Goal: Entertainment & Leisure: Browse casually

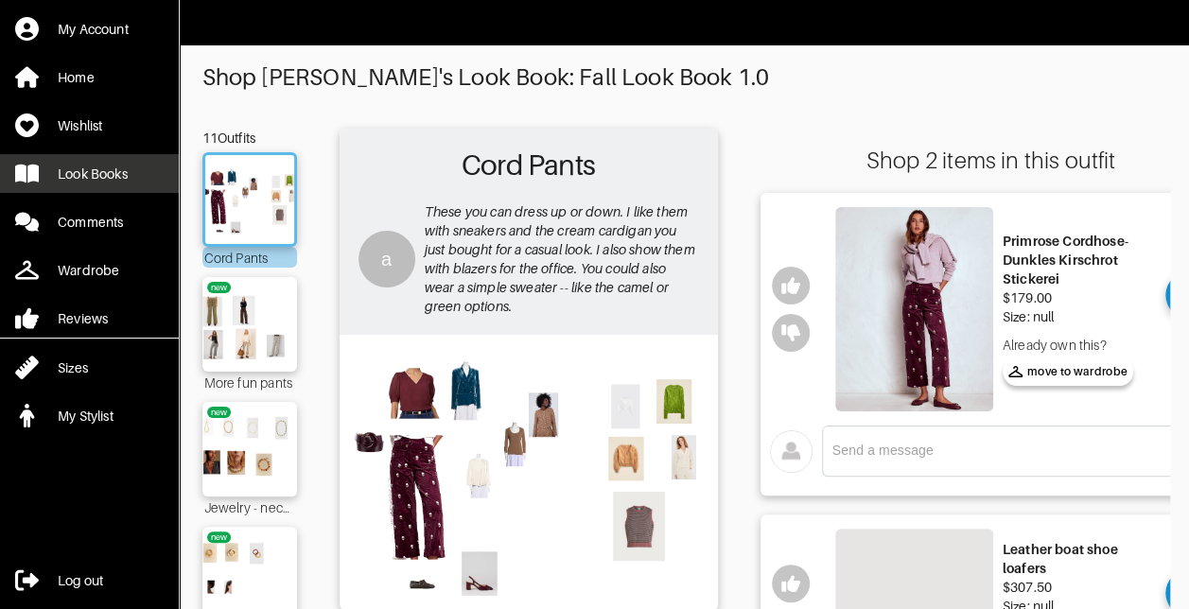
click at [128, 173] on div "Look Books" at bounding box center [93, 174] width 70 height 19
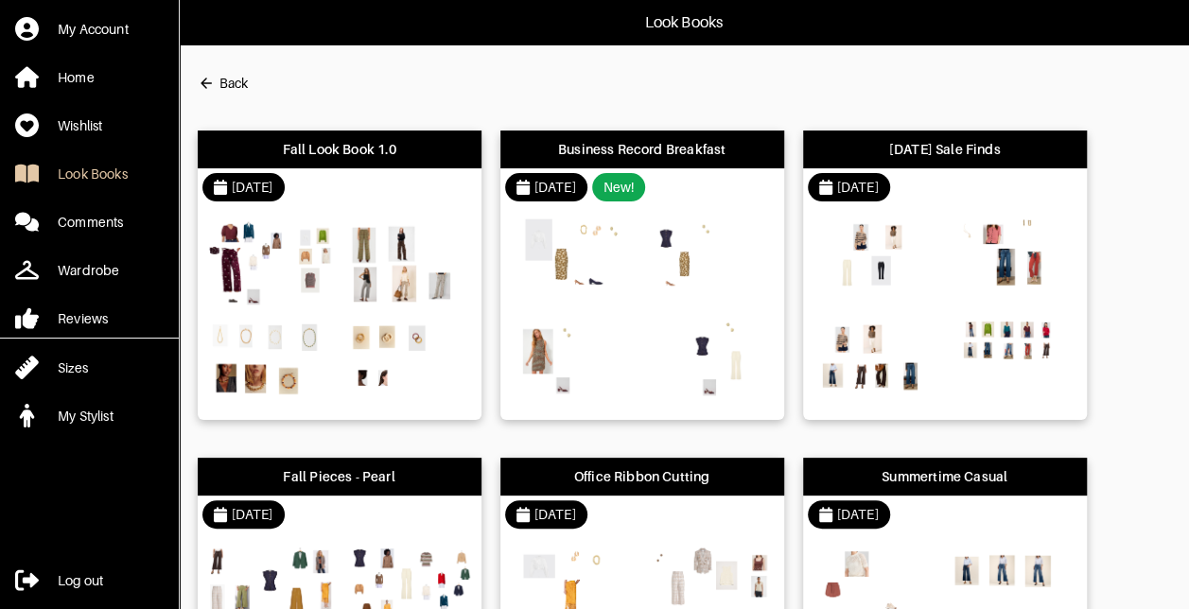
click at [626, 267] on img at bounding box center [574, 261] width 128 height 90
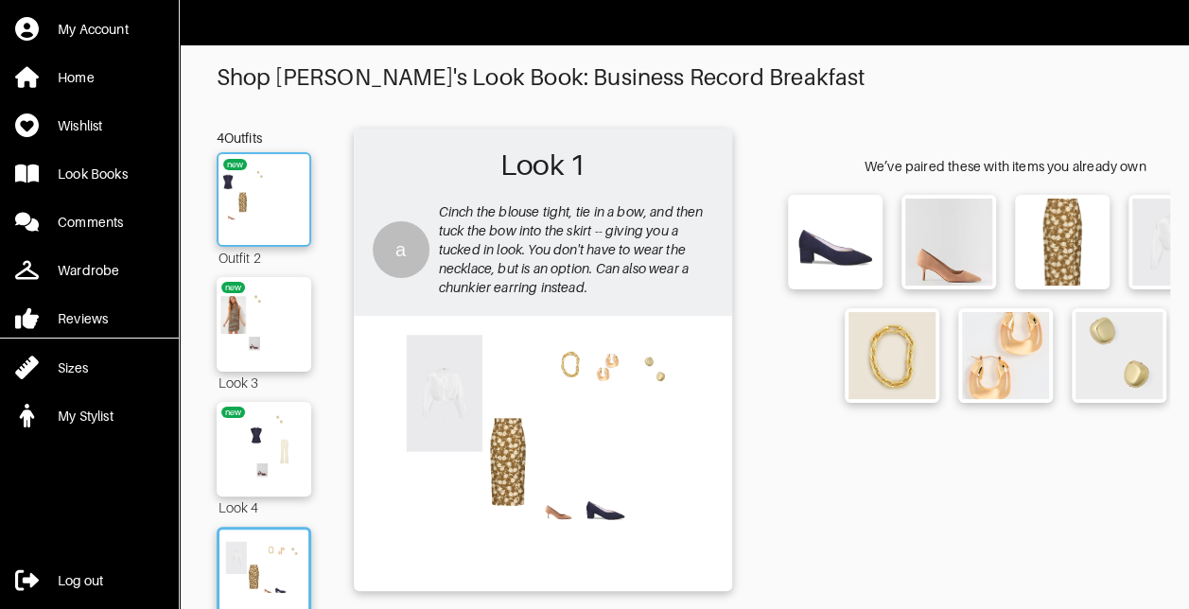
click at [295, 219] on img at bounding box center [264, 200] width 102 height 72
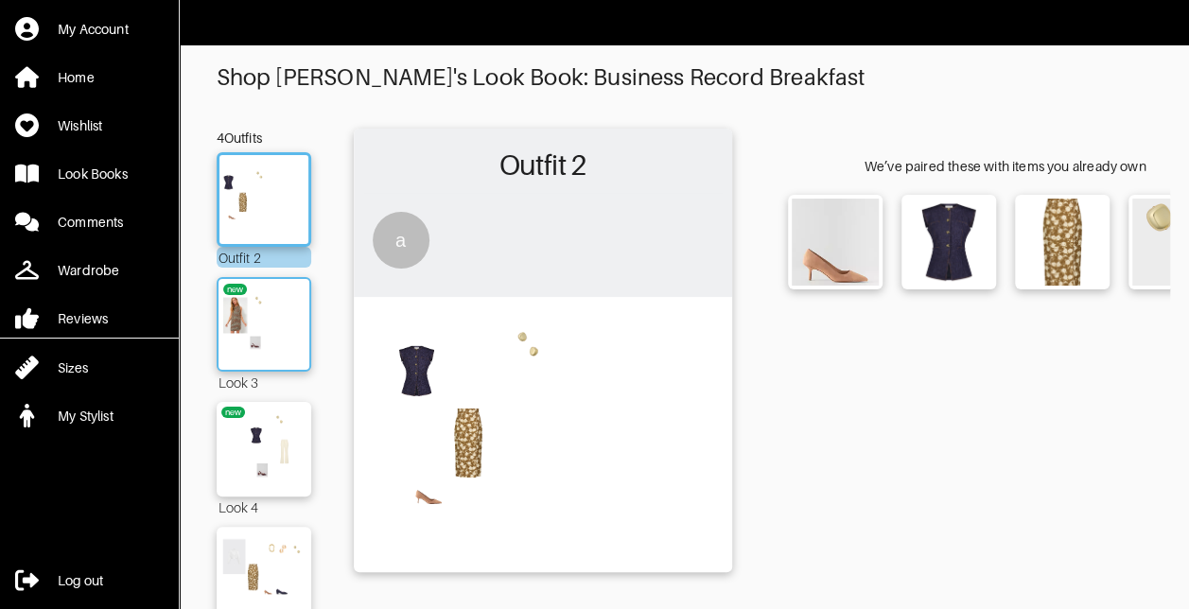
click at [291, 322] on img at bounding box center [264, 325] width 102 height 72
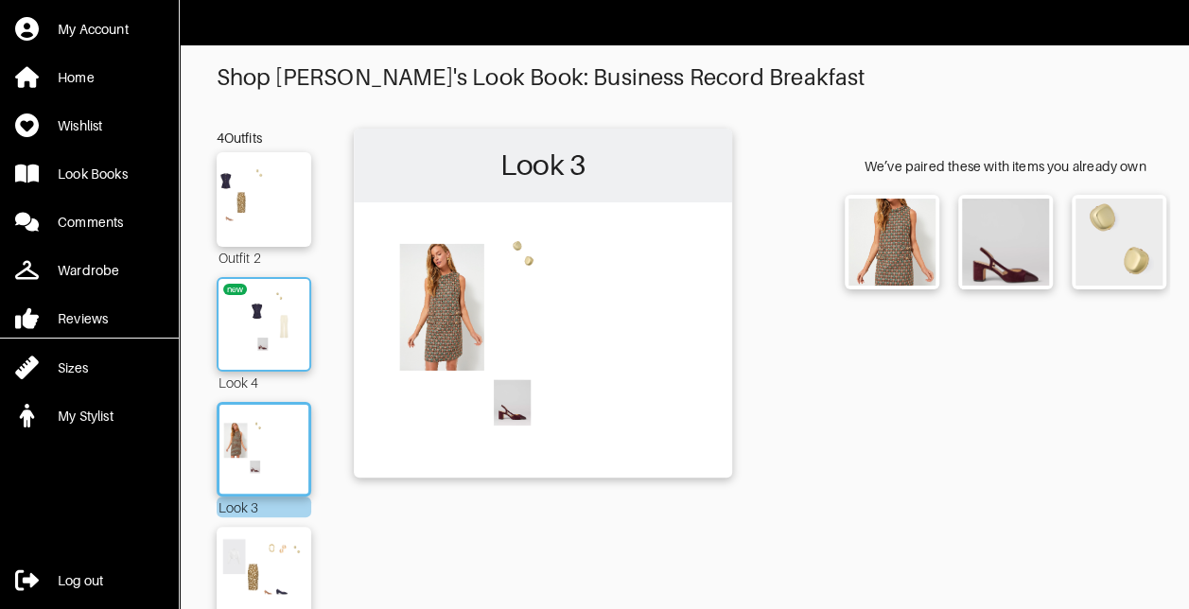
click at [289, 356] on img at bounding box center [264, 325] width 102 height 72
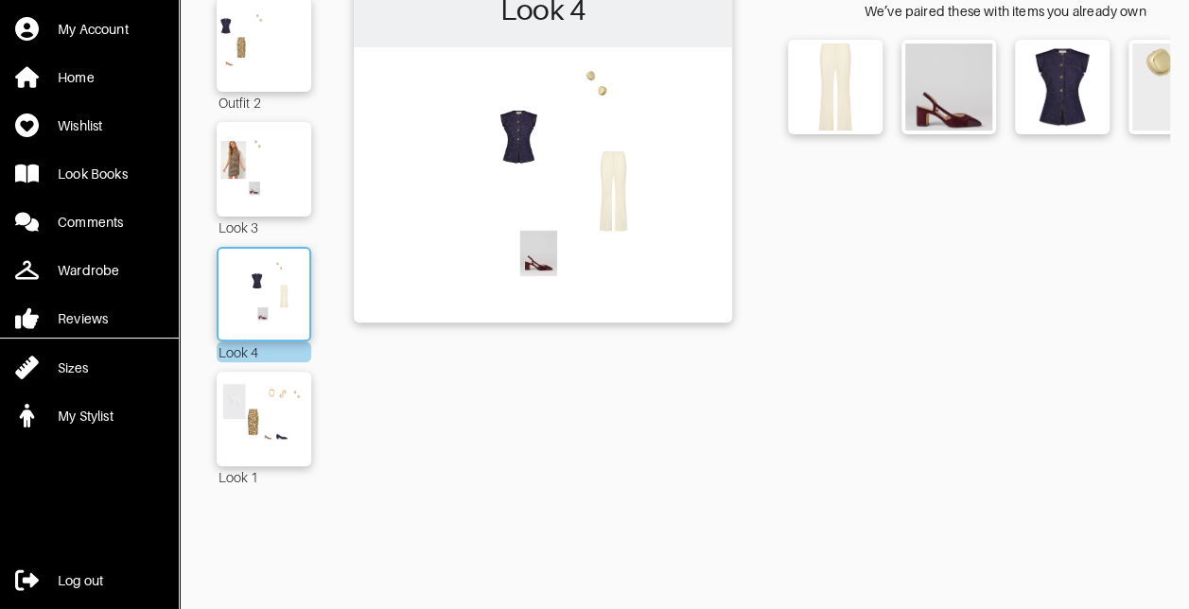
scroll to position [167, 0]
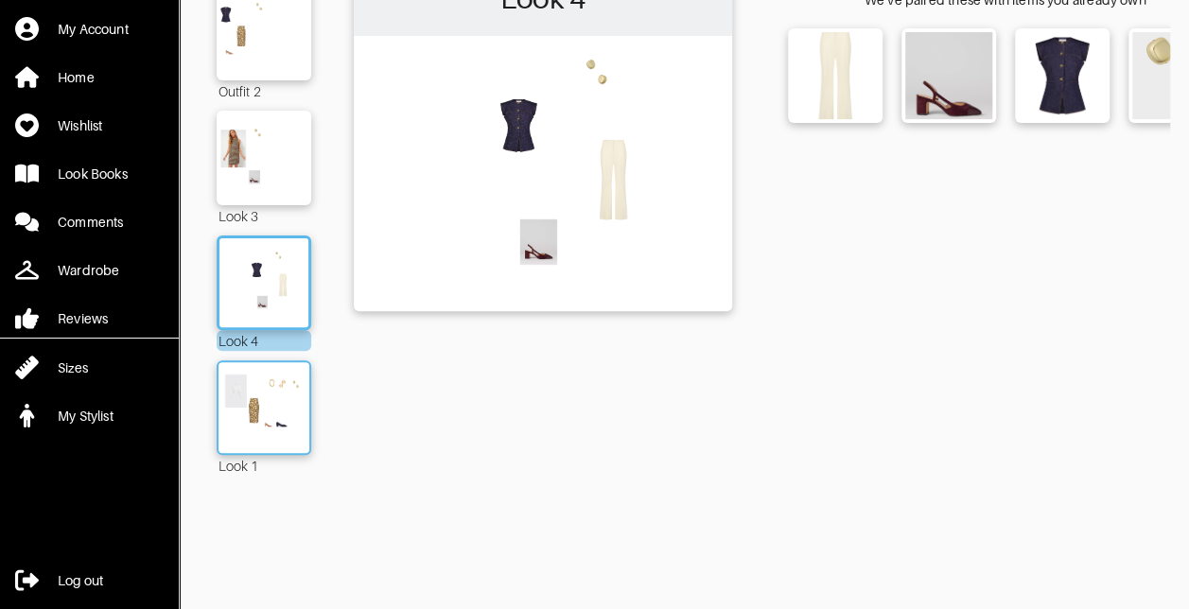
click at [301, 415] on img at bounding box center [264, 408] width 102 height 72
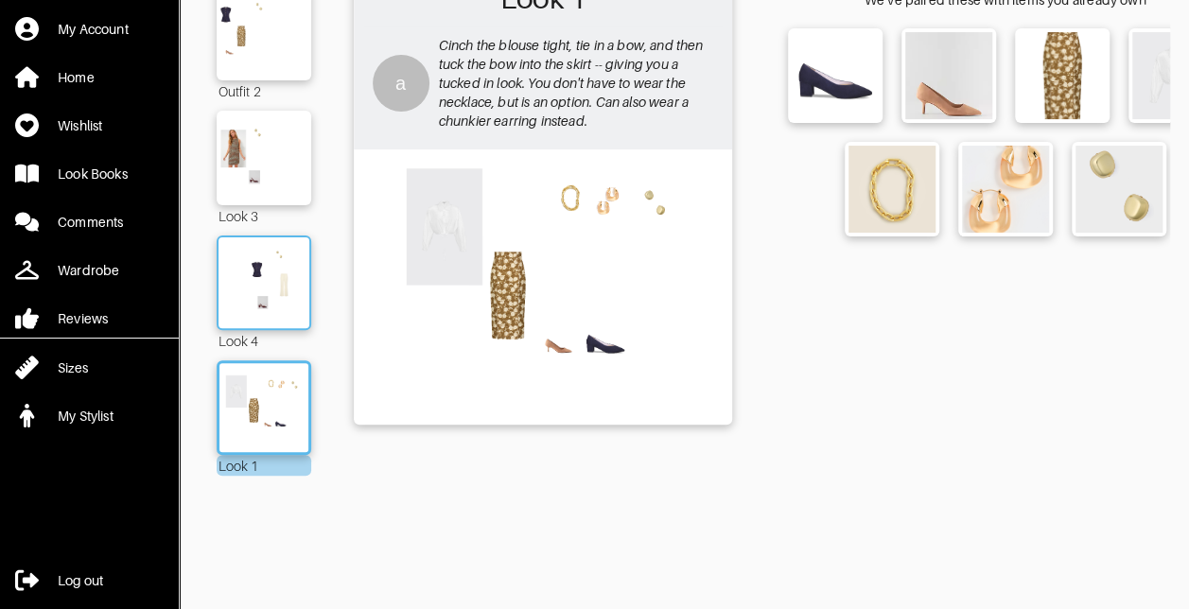
click at [303, 271] on img at bounding box center [264, 283] width 102 height 72
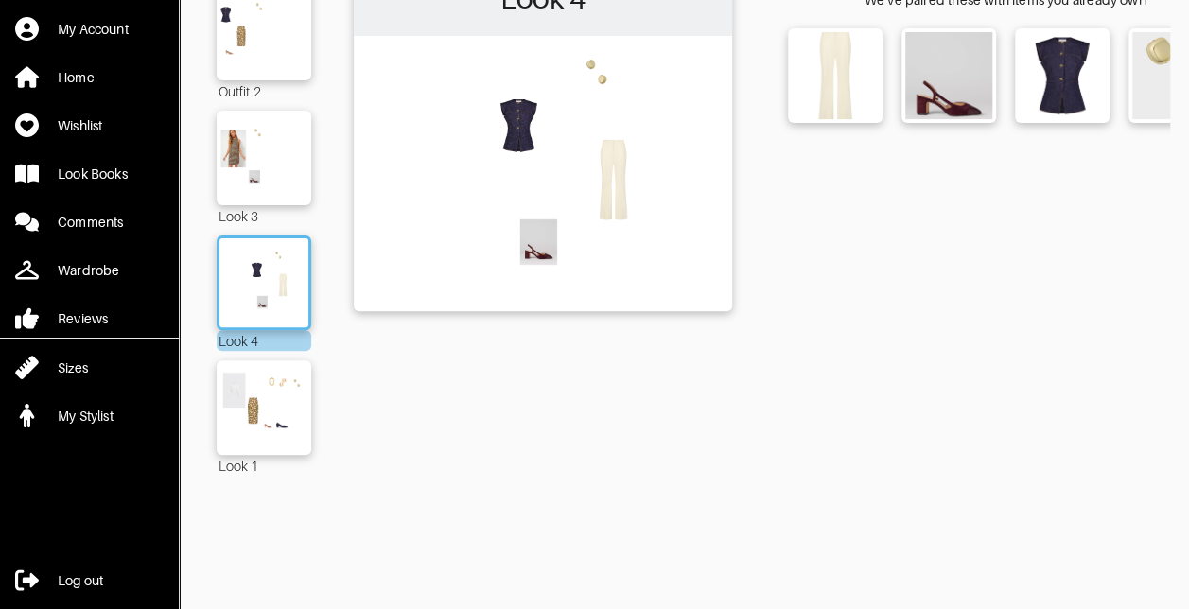
click at [492, 299] on div at bounding box center [543, 173] width 378 height 275
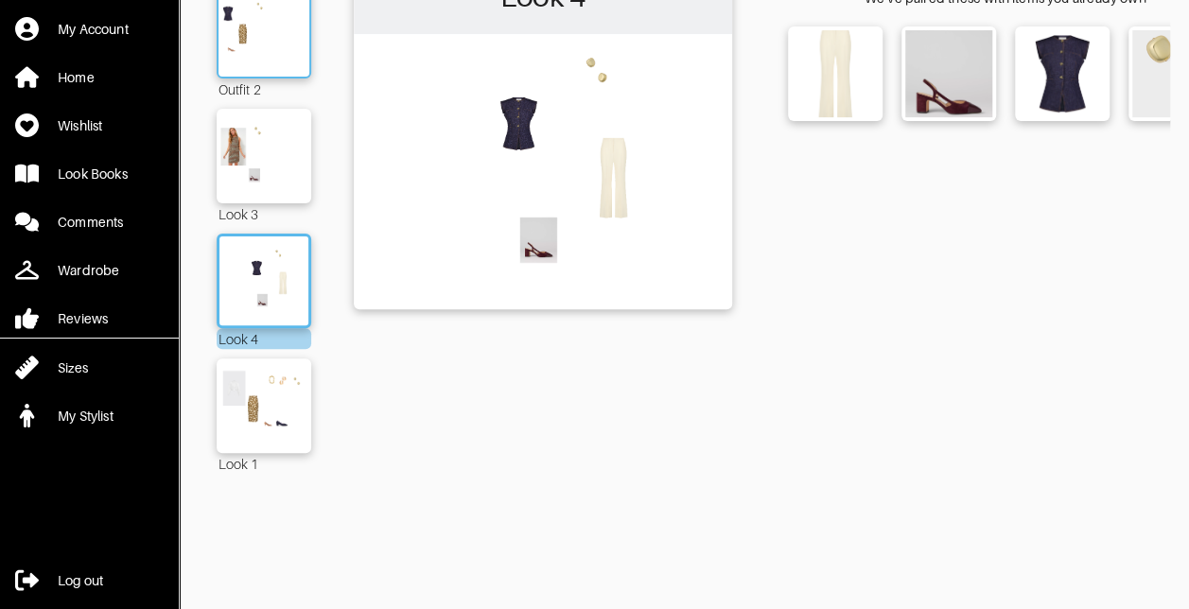
click at [289, 45] on img at bounding box center [264, 31] width 102 height 72
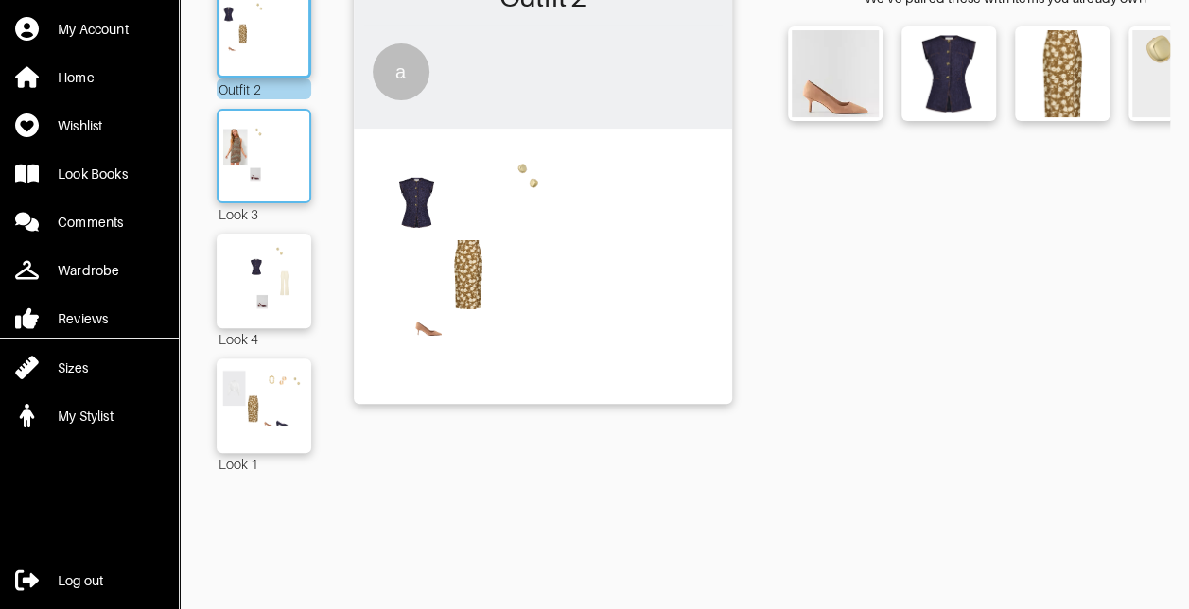
click at [290, 144] on img at bounding box center [264, 156] width 102 height 72
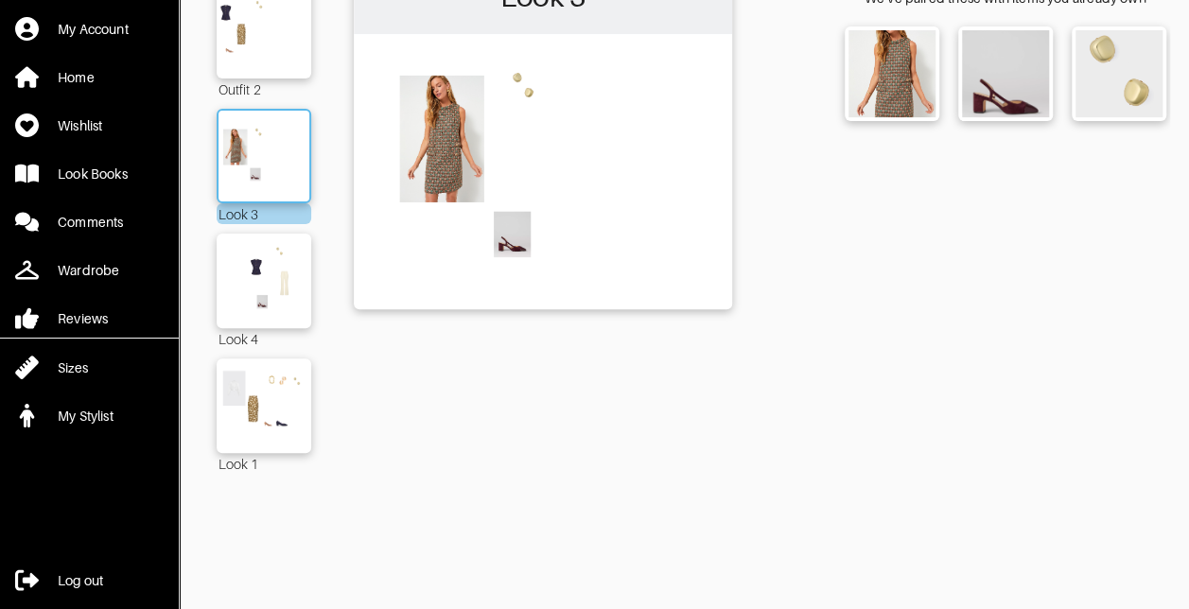
scroll to position [167, 0]
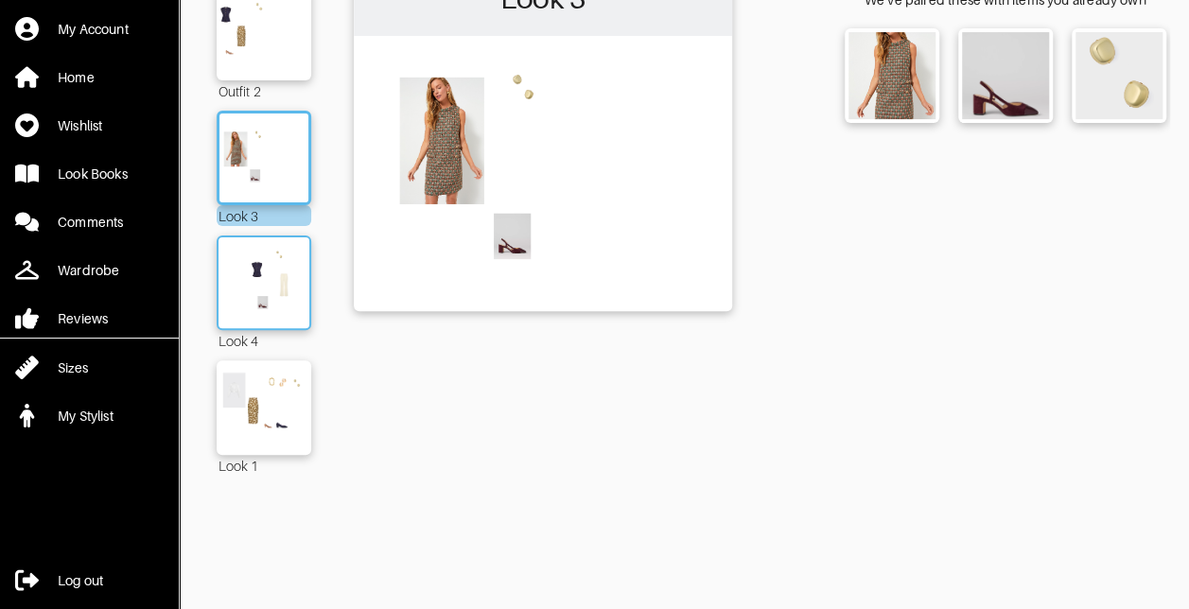
click at [284, 295] on img at bounding box center [264, 283] width 102 height 72
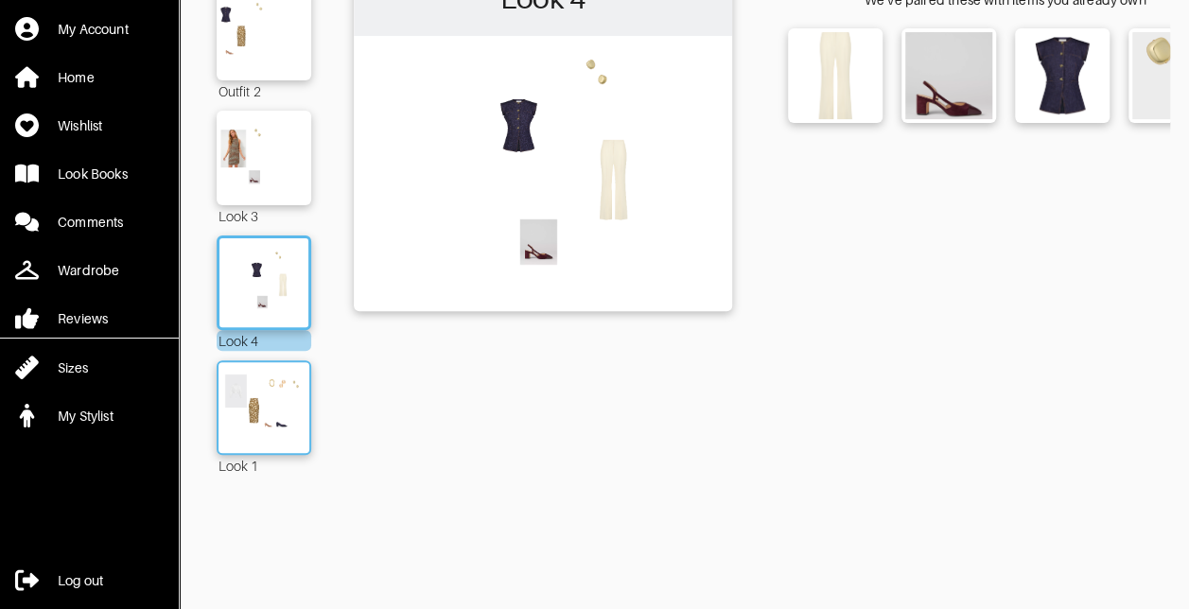
click at [297, 394] on img at bounding box center [264, 408] width 102 height 72
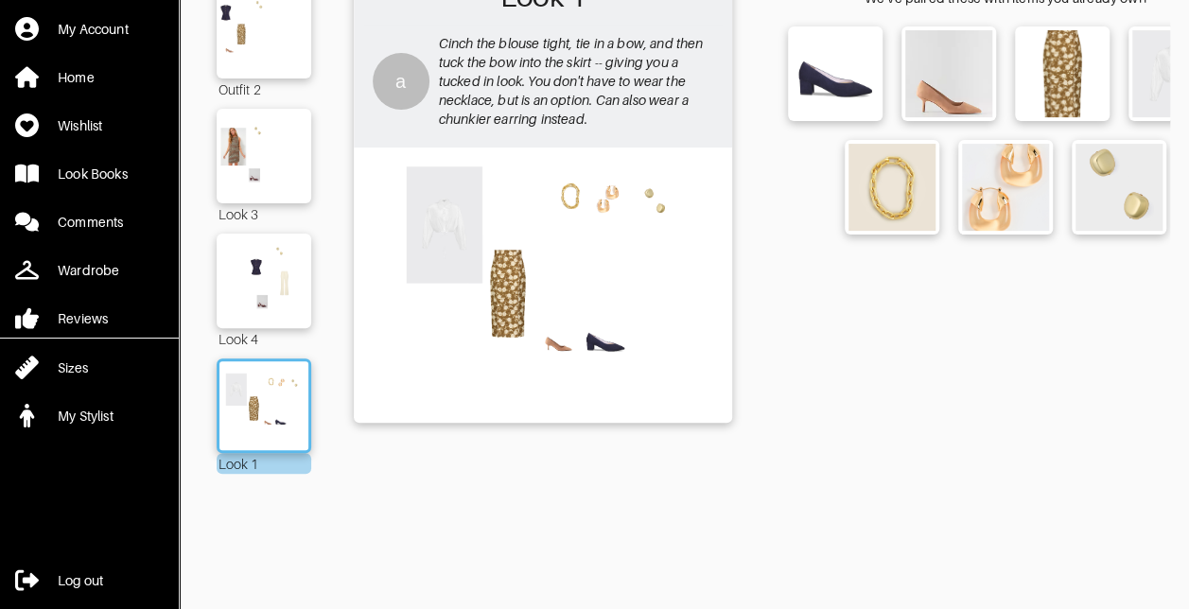
scroll to position [167, 0]
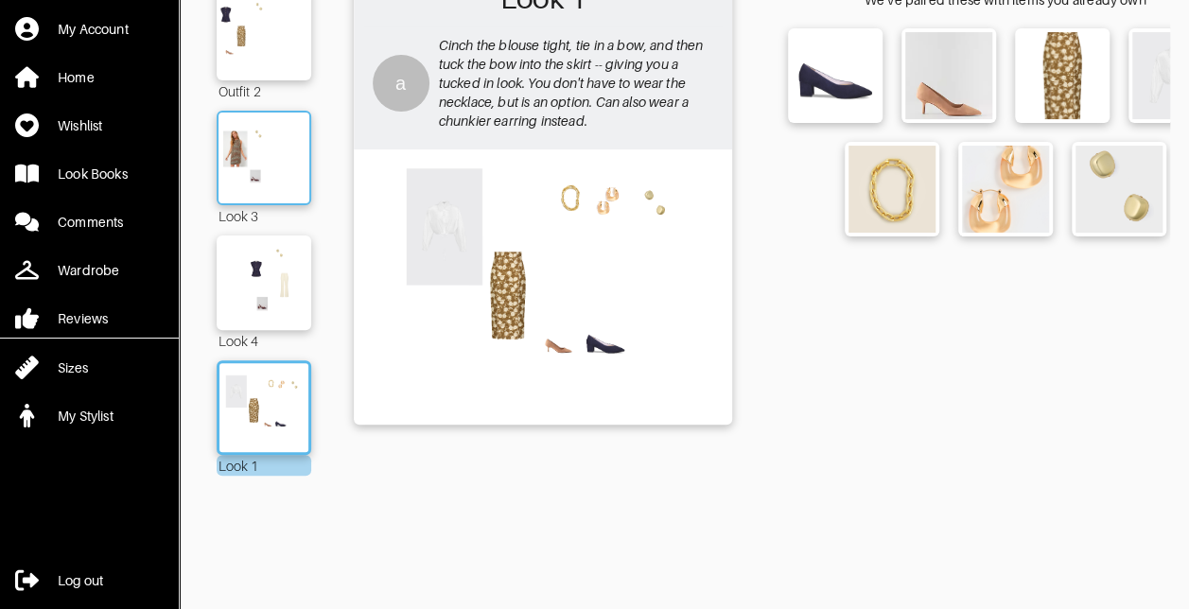
click at [280, 147] on img at bounding box center [264, 158] width 102 height 72
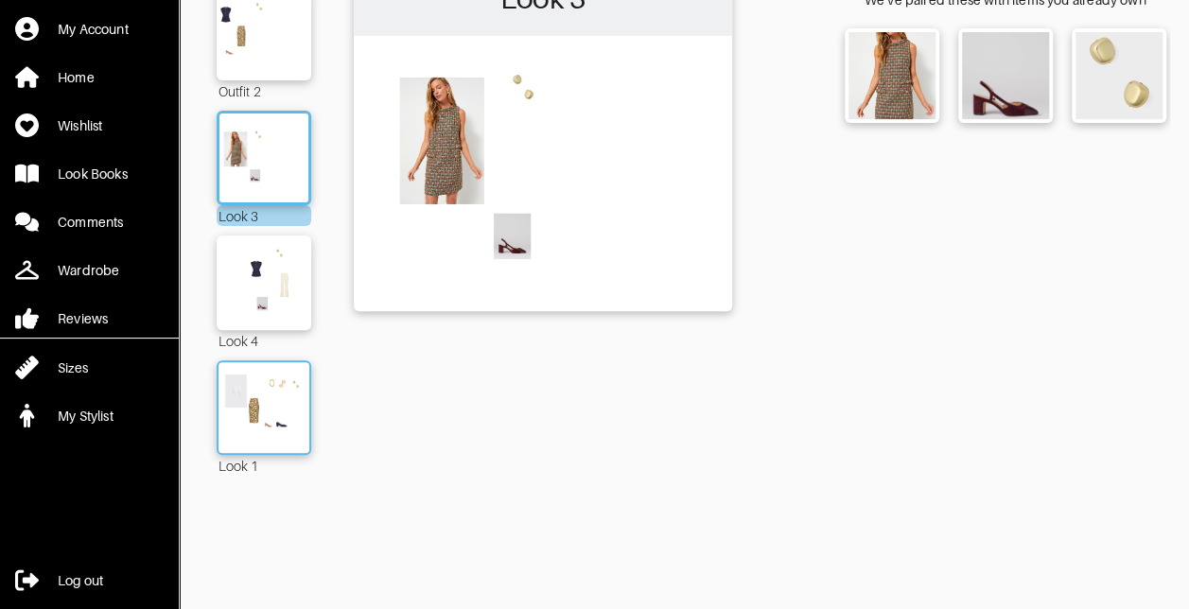
click at [278, 420] on img at bounding box center [264, 408] width 102 height 72
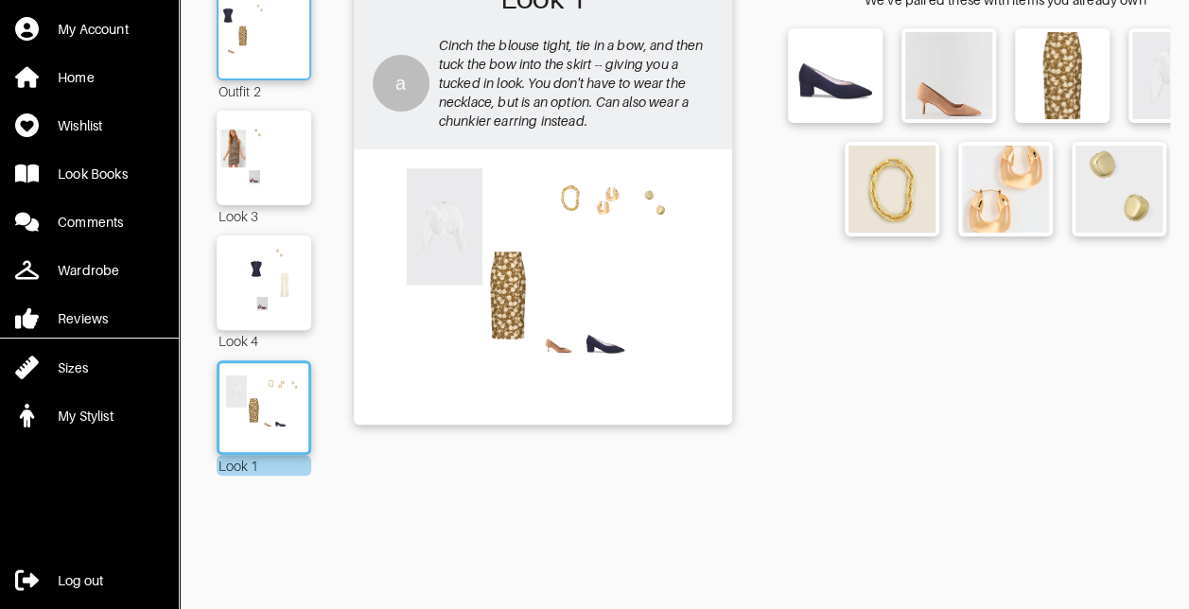
scroll to position [168, 0]
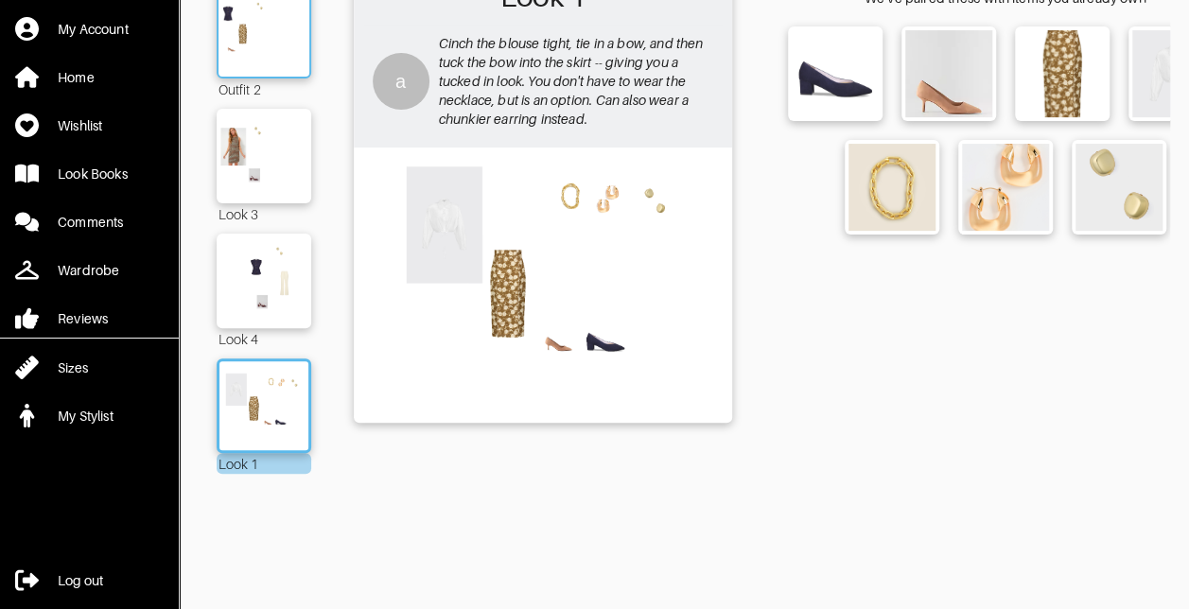
click at [275, 40] on img at bounding box center [264, 31] width 102 height 72
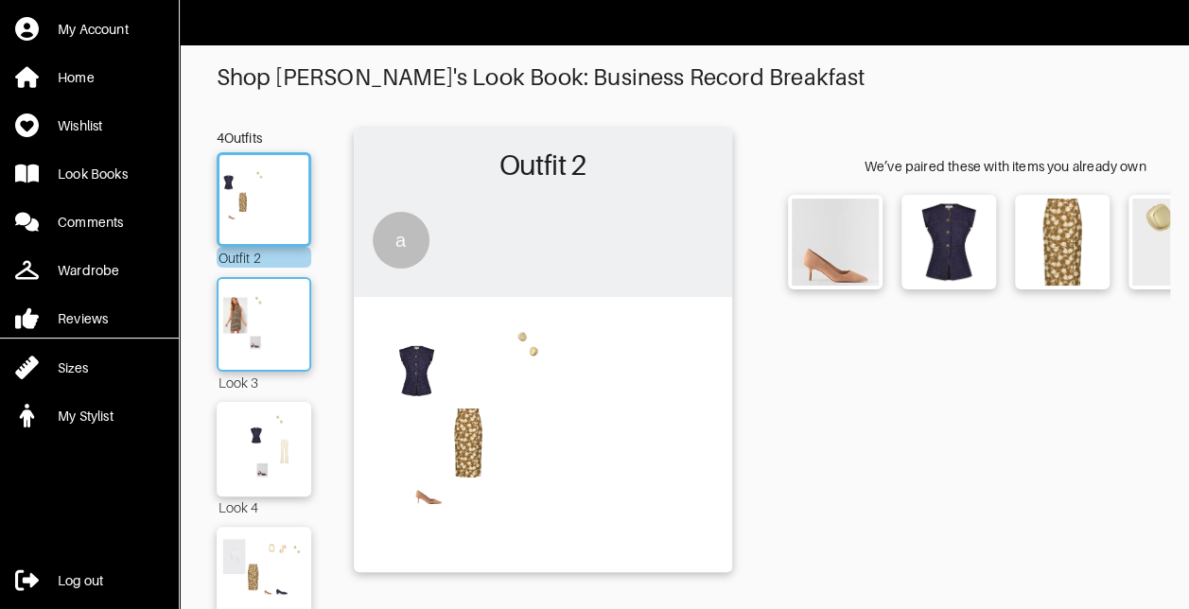
click at [298, 337] on img at bounding box center [264, 325] width 102 height 72
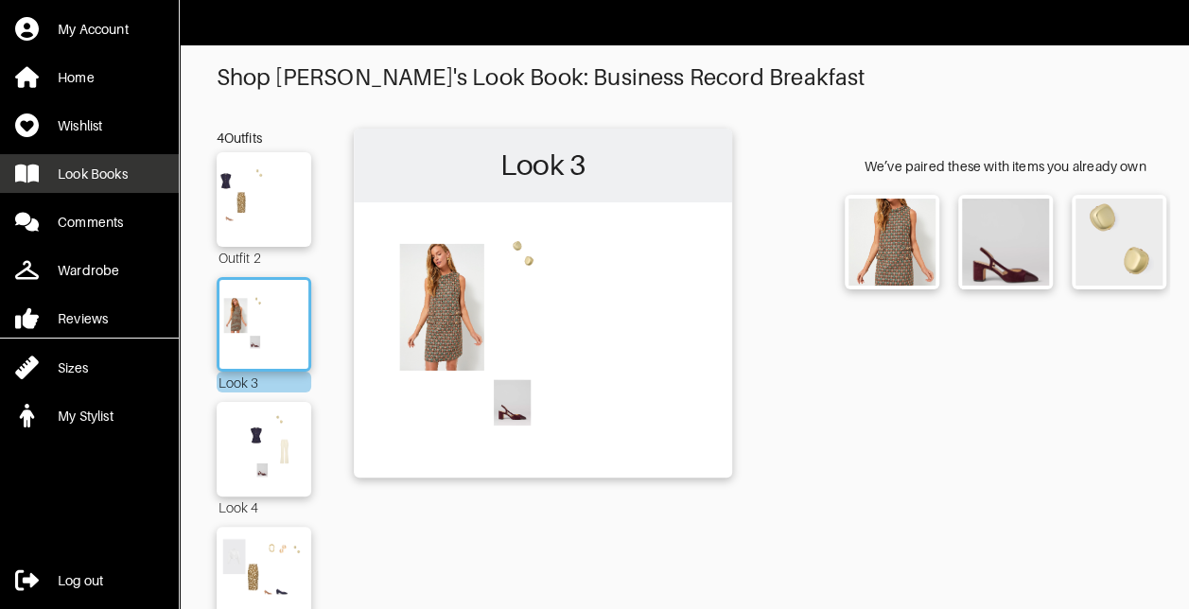
click at [141, 164] on link "Look Books" at bounding box center [89, 173] width 179 height 39
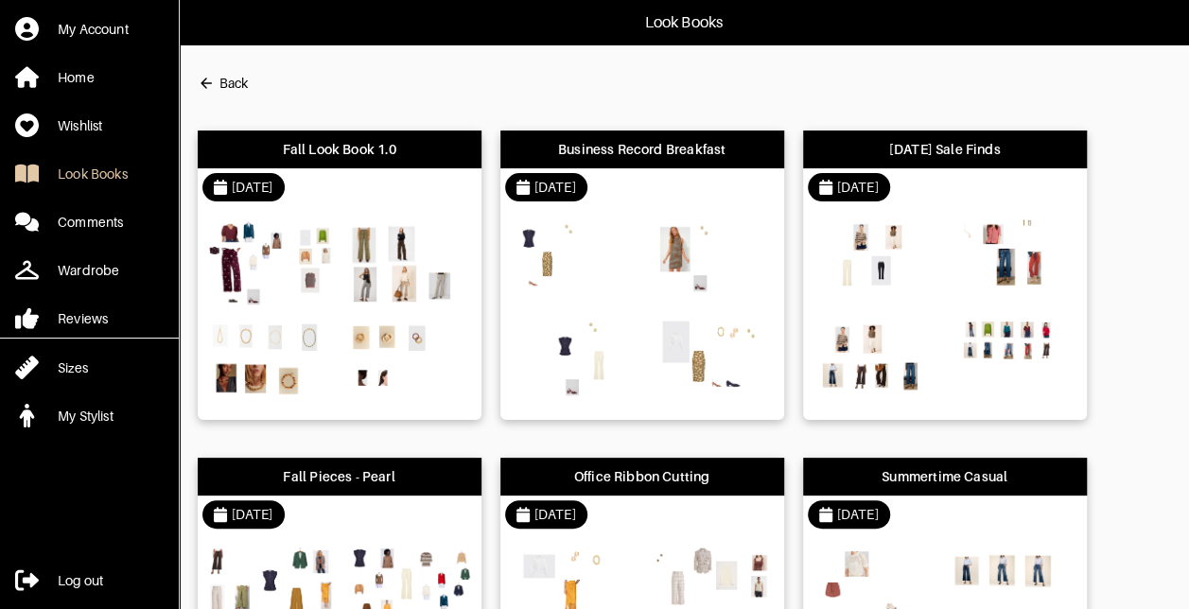
click at [354, 246] on img at bounding box center [408, 261] width 128 height 90
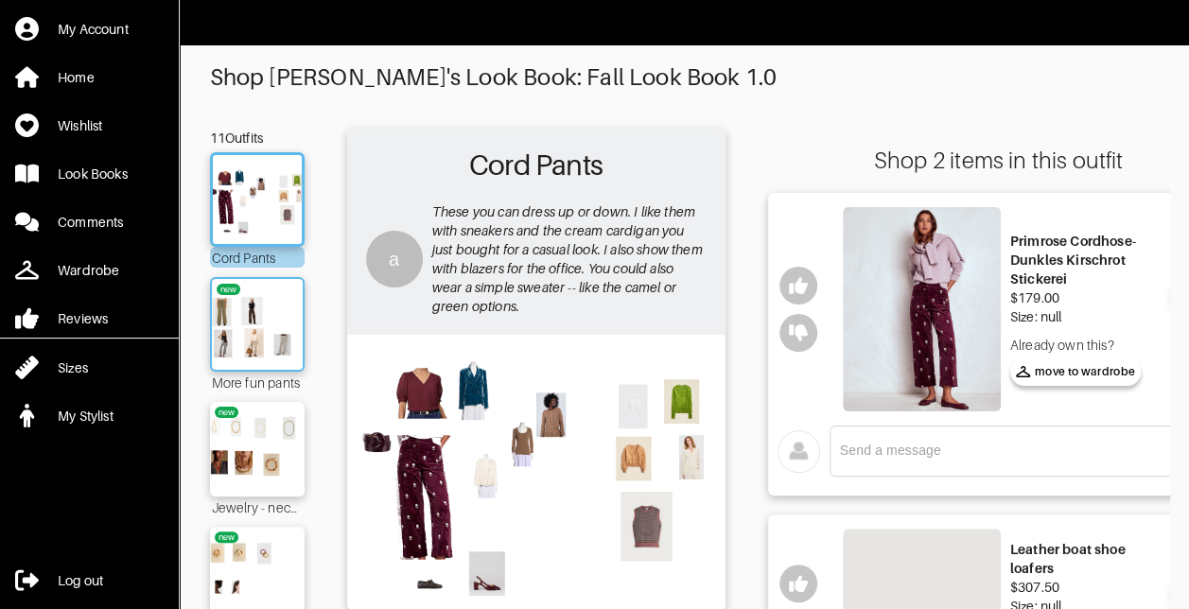
click at [285, 337] on img at bounding box center [257, 325] width 102 height 72
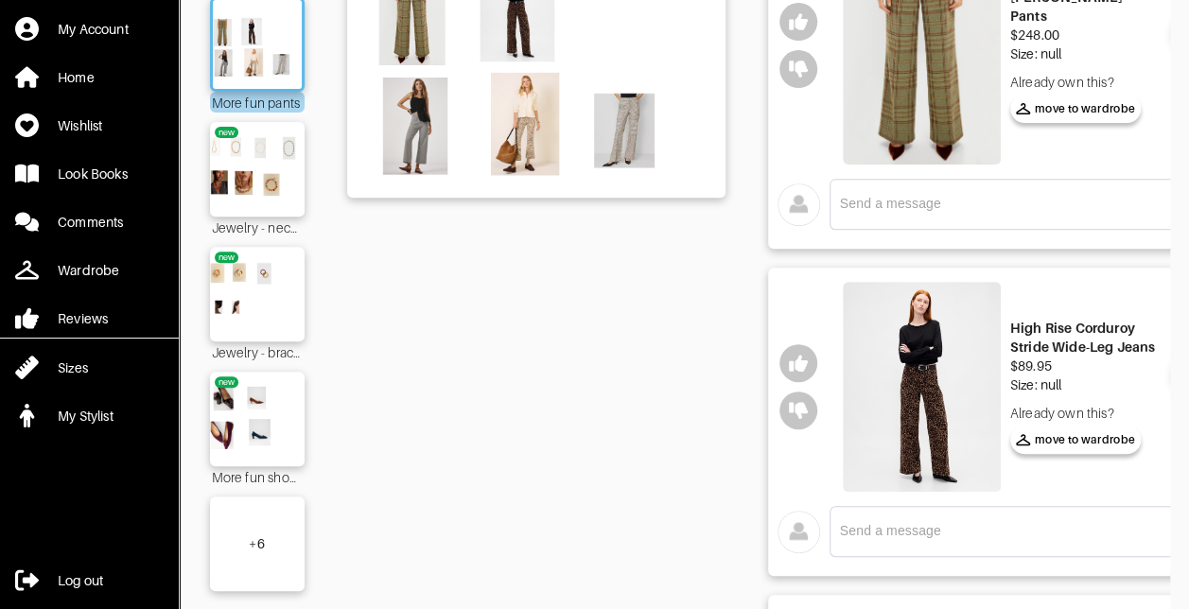
scroll to position [278, 0]
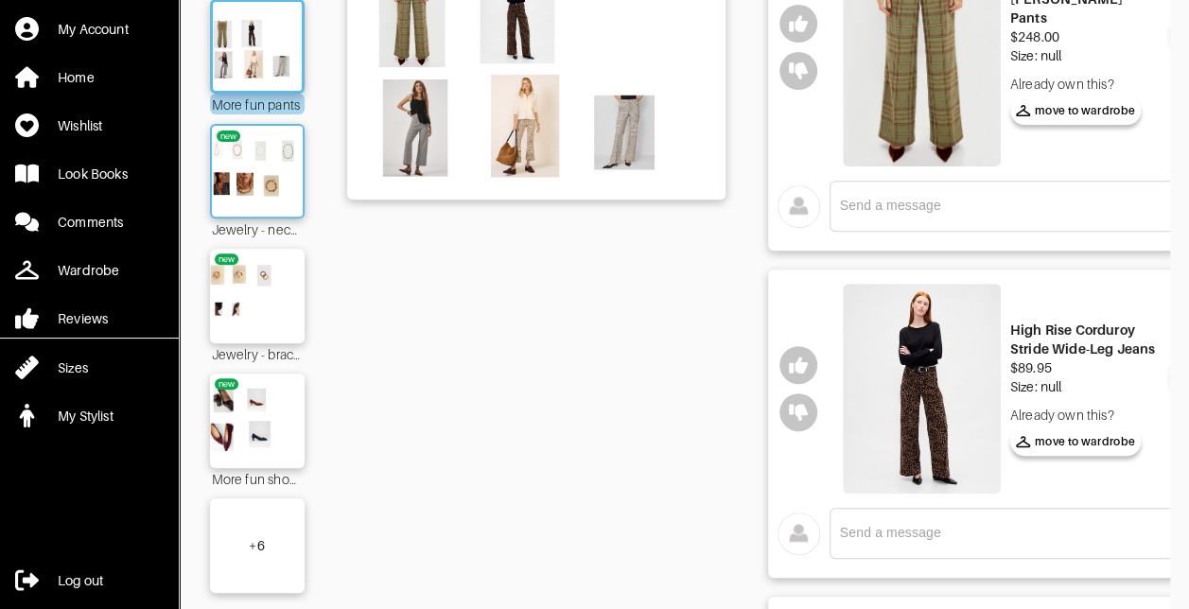
click at [278, 170] on img at bounding box center [257, 171] width 102 height 72
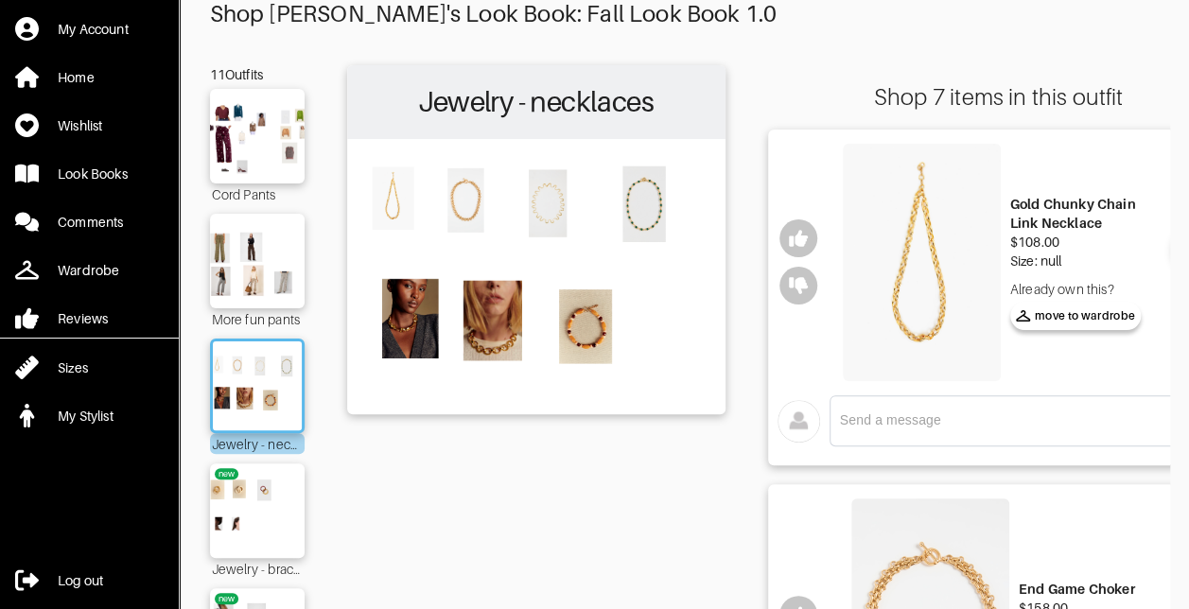
scroll to position [62, 0]
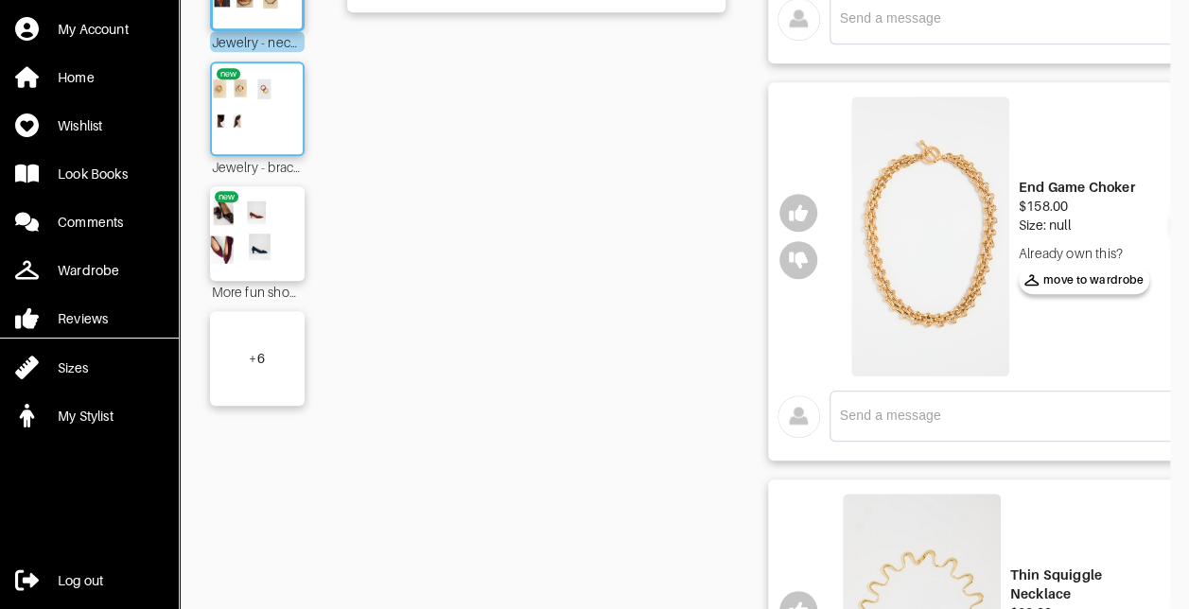
click at [271, 110] on img at bounding box center [257, 109] width 102 height 72
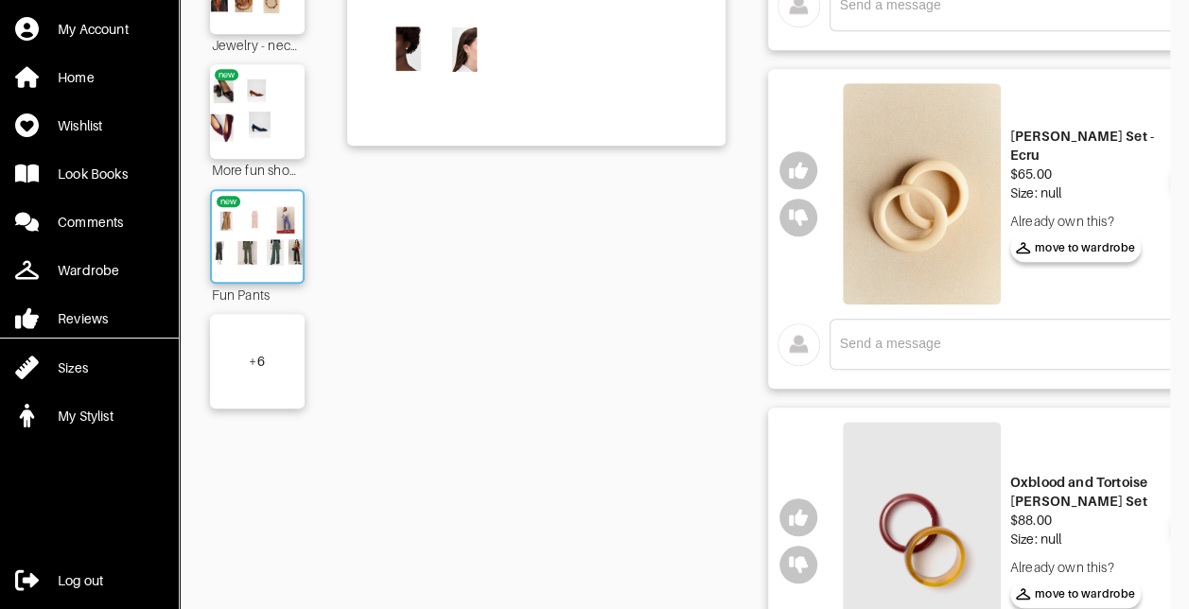
click at [295, 227] on img at bounding box center [257, 237] width 102 height 72
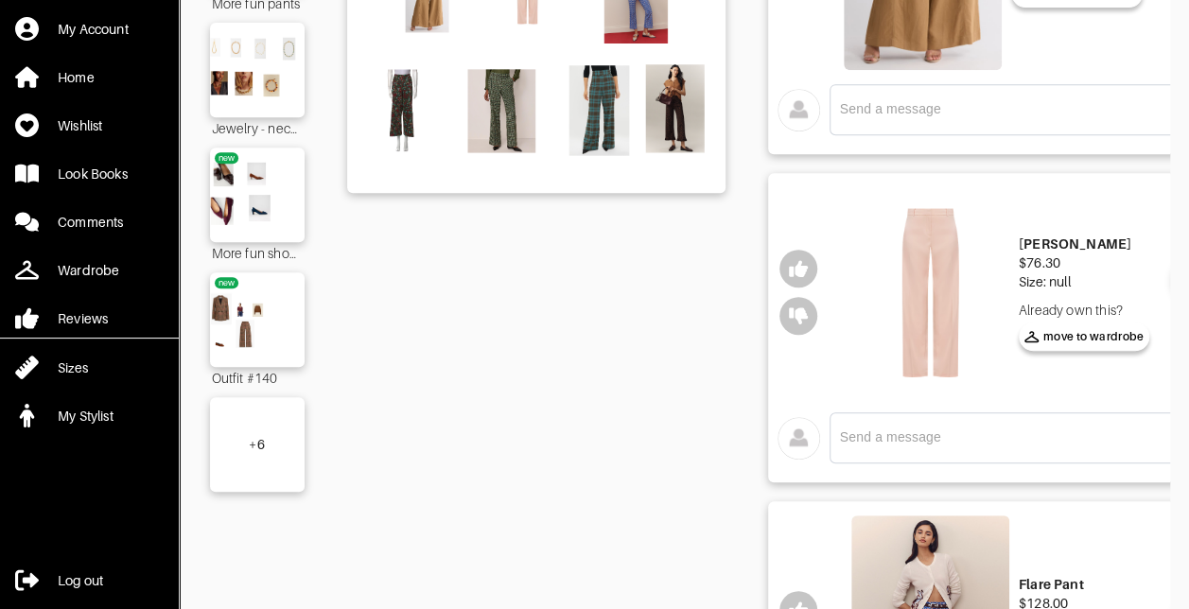
scroll to position [381, 0]
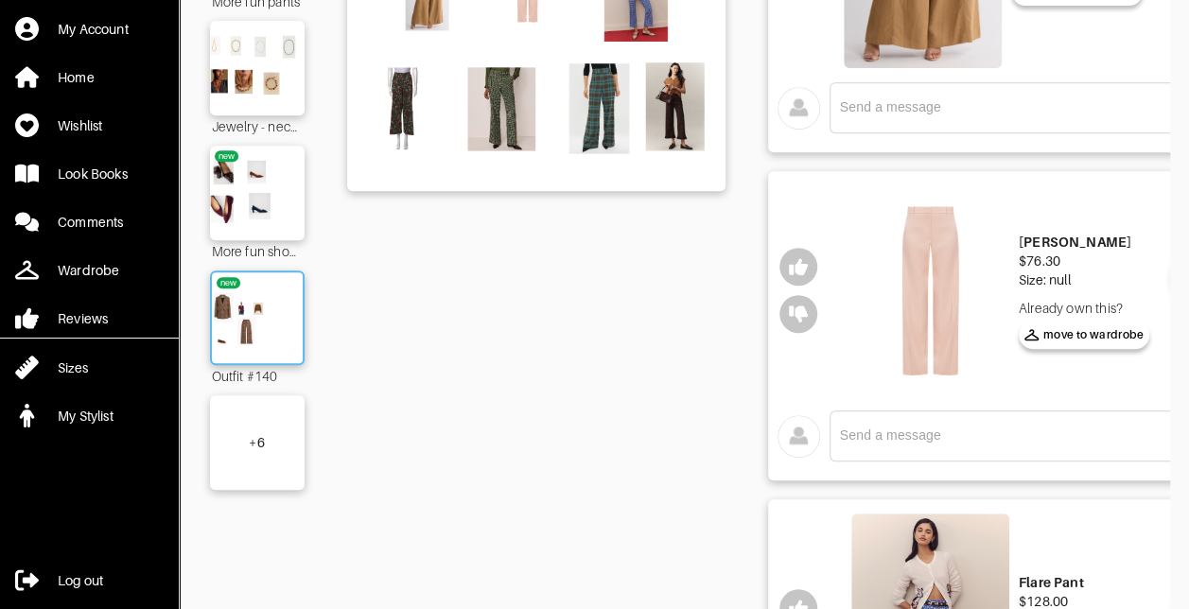
click at [287, 318] on img at bounding box center [257, 318] width 102 height 72
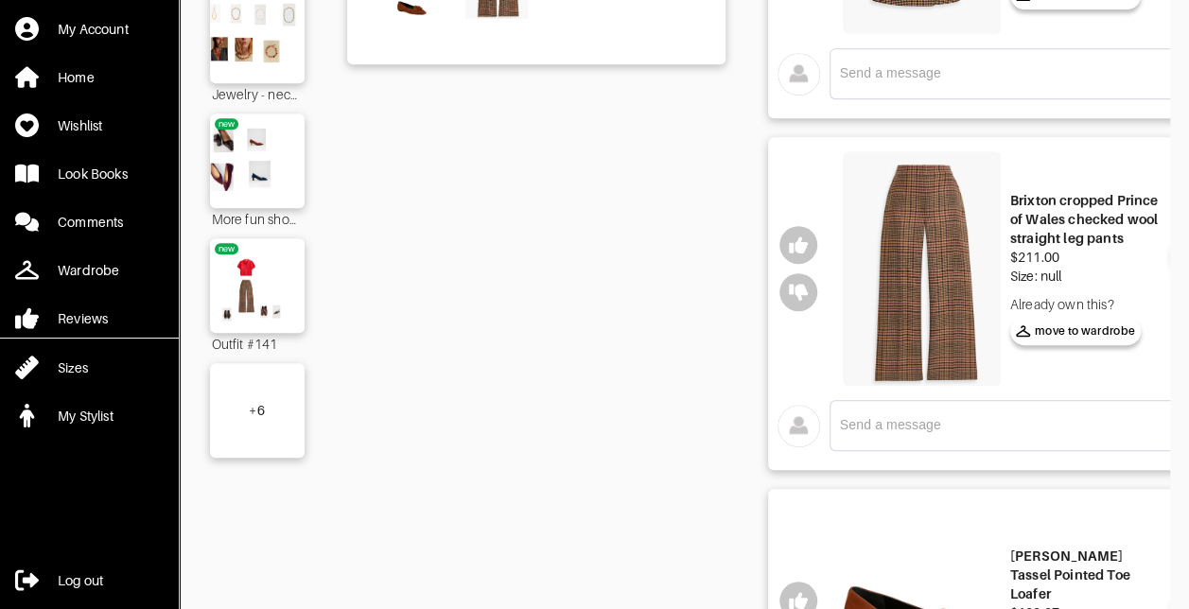
scroll to position [414, 0]
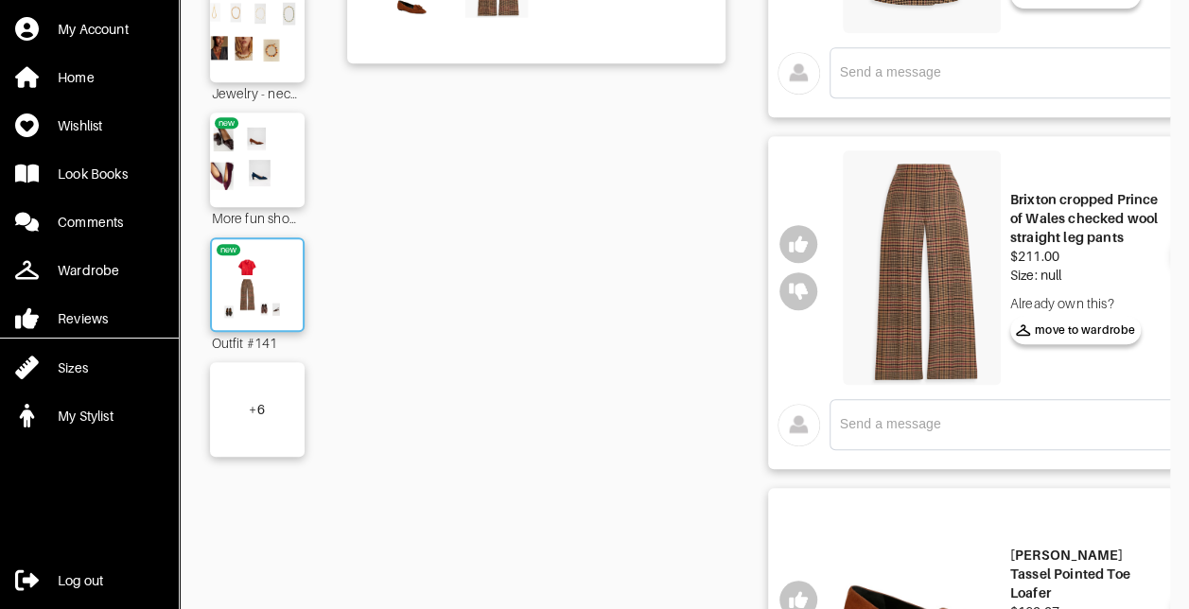
click at [286, 286] on img at bounding box center [257, 285] width 102 height 72
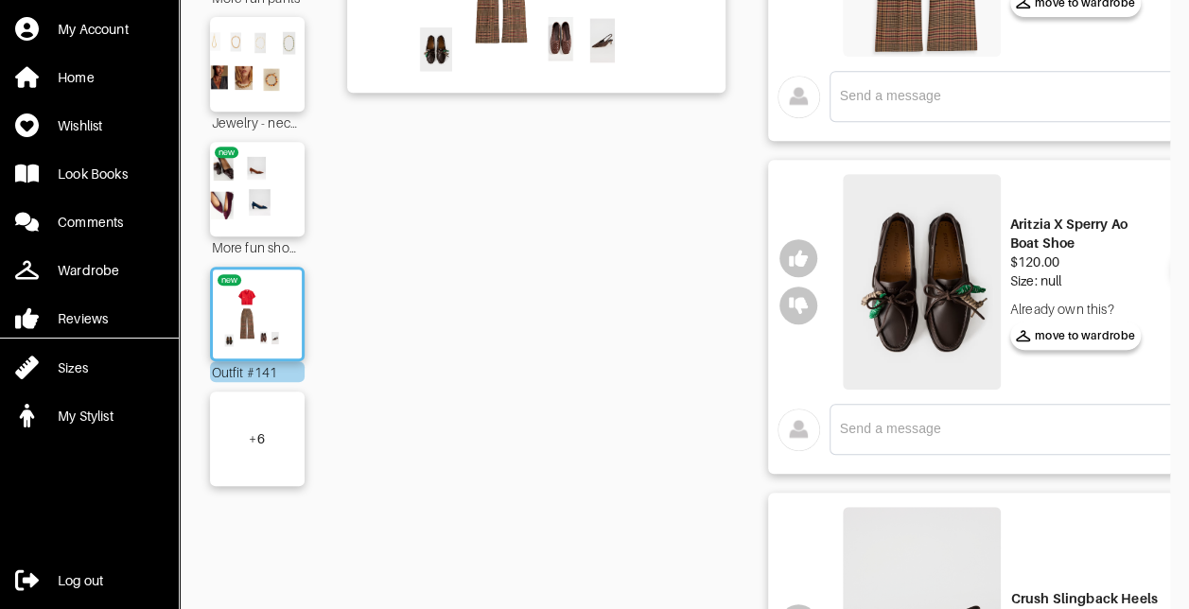
scroll to position [384, 0]
